Goal: Transaction & Acquisition: Purchase product/service

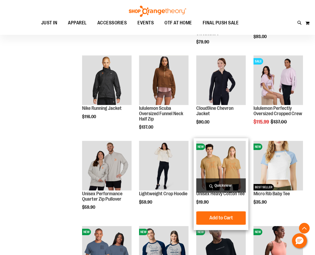
scroll to position [2120, 0]
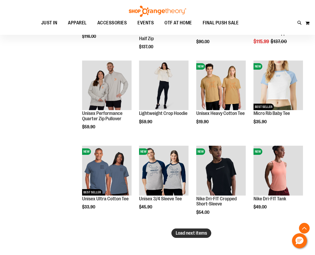
click at [178, 237] on button "Load next items" at bounding box center [191, 232] width 40 height 9
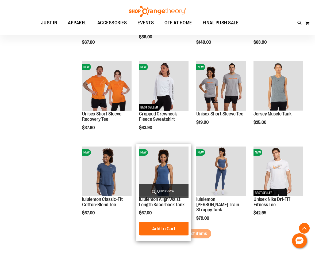
scroll to position [2388, 0]
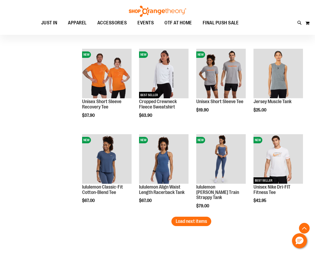
click at [202, 220] on span "Load next items" at bounding box center [191, 220] width 31 height 5
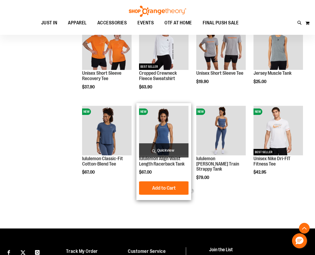
scroll to position [2361, 0]
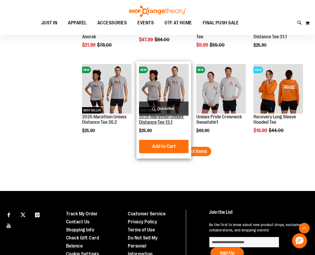
scroll to position [2682, 0]
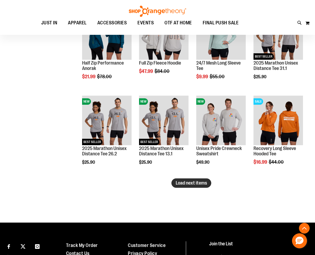
click at [196, 183] on span "Load next items" at bounding box center [191, 182] width 31 height 5
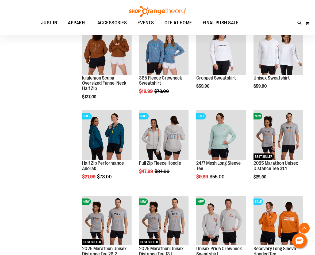
scroll to position [2521, 0]
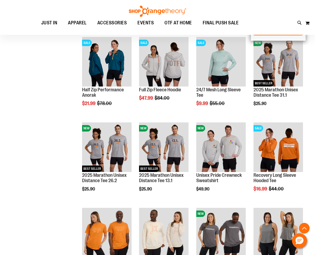
scroll to position [2682, 0]
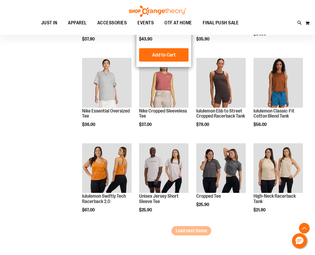
scroll to position [2896, 0]
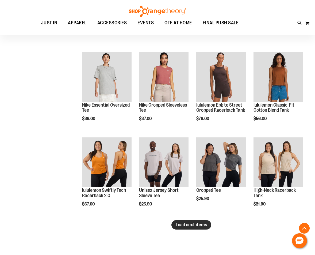
click at [190, 222] on span "Load next items" at bounding box center [191, 224] width 31 height 5
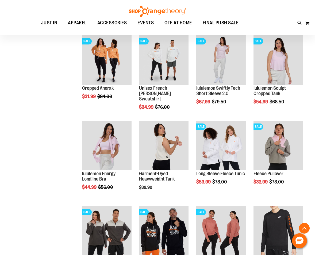
scroll to position [3190, 0]
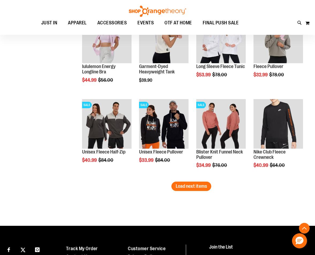
click at [186, 180] on li "SALE Unisex Fleece Pullover $33.99 Regular Price $84.00 Quickview Add to Cart I…" at bounding box center [163, 138] width 55 height 85
click at [186, 184] on span "Load next items" at bounding box center [191, 185] width 31 height 5
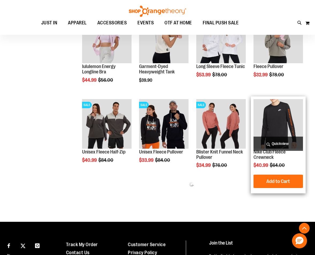
click at [271, 132] on img "product" at bounding box center [277, 123] width 49 height 49
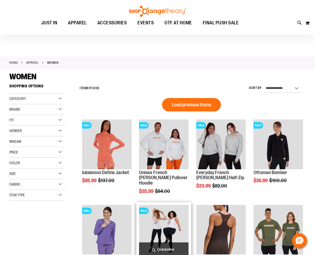
scroll to position [26, 0]
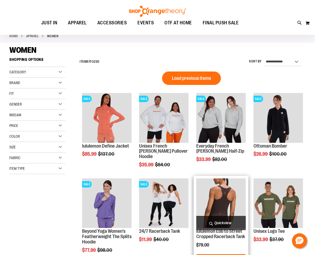
click at [222, 199] on img "product" at bounding box center [220, 202] width 49 height 49
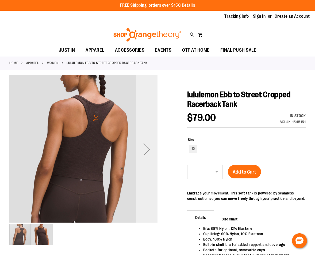
click at [147, 149] on div "Next" at bounding box center [146, 148] width 21 height 21
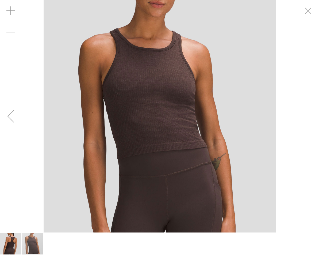
click at [16, 116] on div "Previous" at bounding box center [10, 115] width 21 height 21
